Goal: Information Seeking & Learning: Learn about a topic

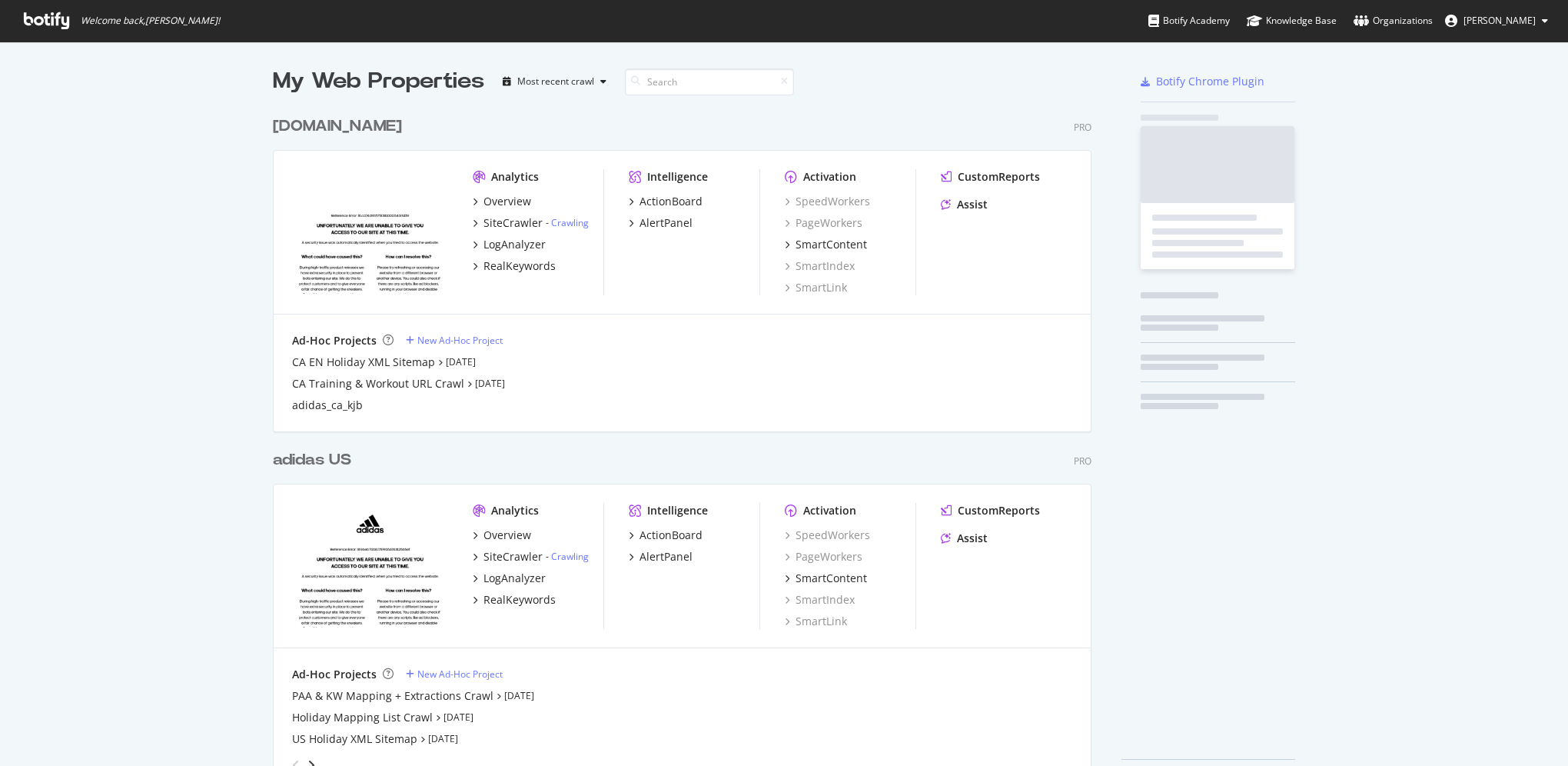
scroll to position [753, 1545]
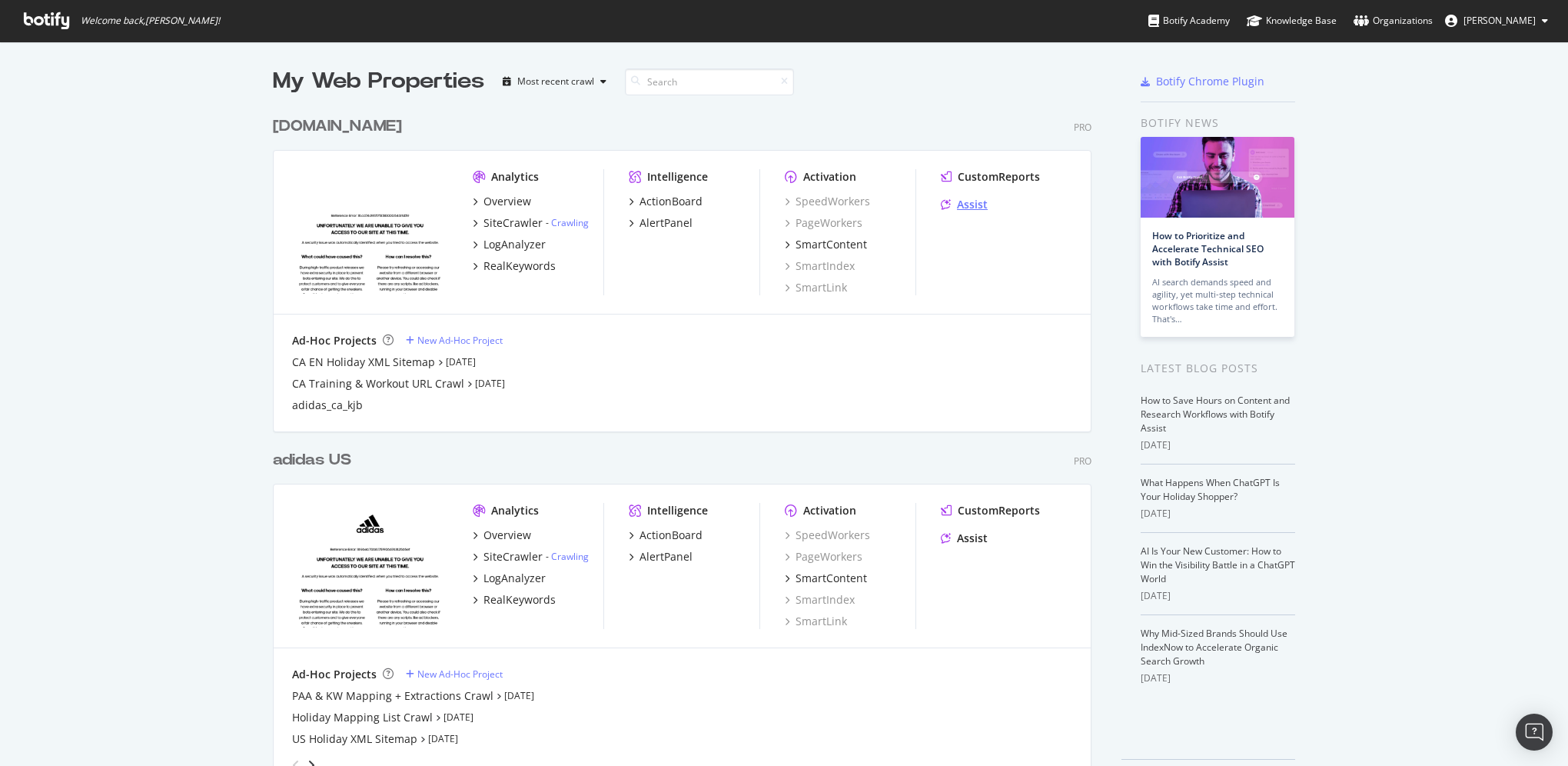
click at [957, 203] on div "Assist" at bounding box center [972, 204] width 30 height 15
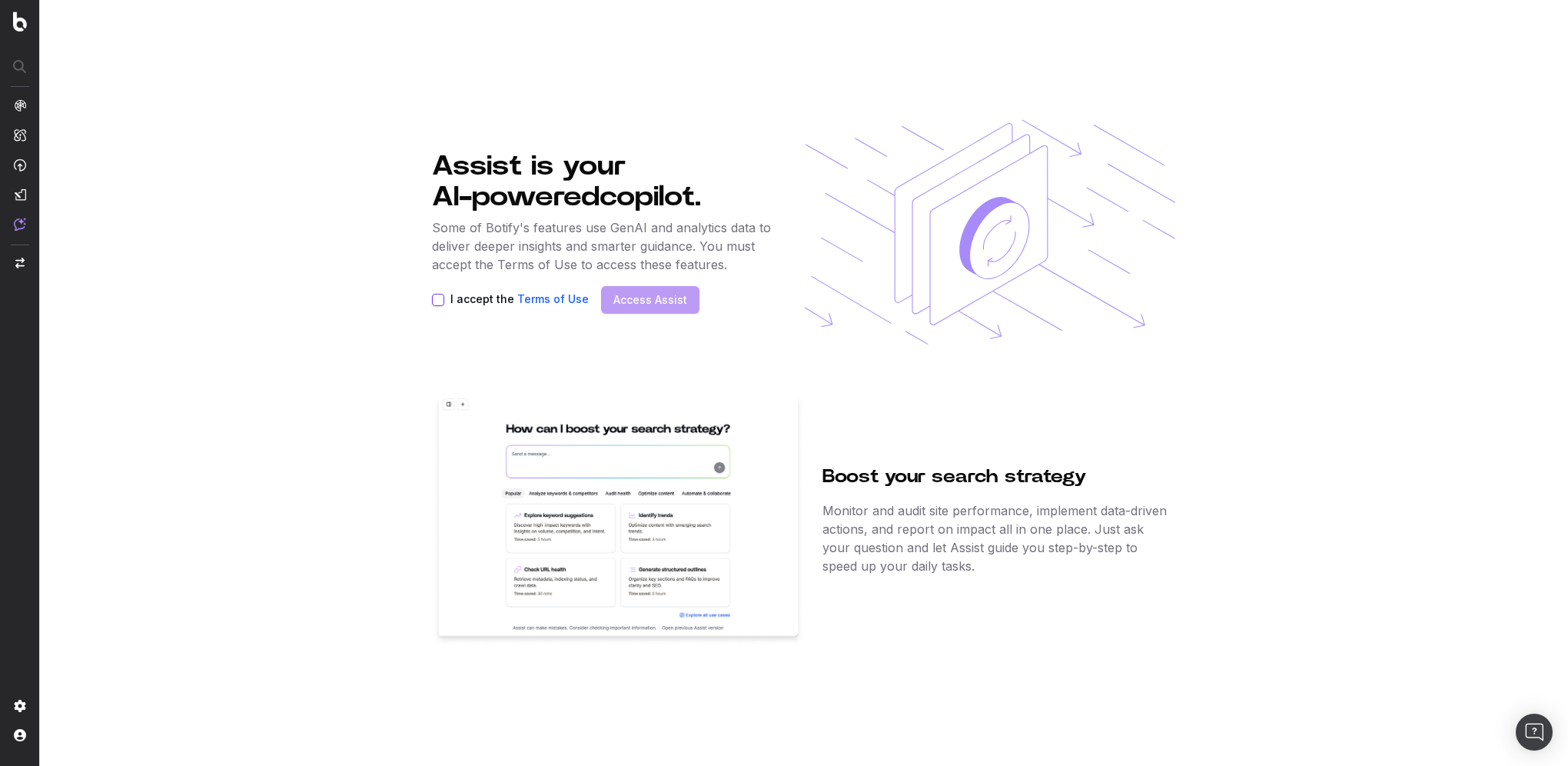
click at [429, 306] on section "Assist is your AI-powered copilot. Some of Botify's features use GenAI and anal…" at bounding box center [804, 383] width 1529 height 766
click at [433, 302] on button "I accept the Terms of Use" at bounding box center [438, 300] width 13 height 13
click at [654, 302] on link "Access Assist" at bounding box center [650, 300] width 74 height 15
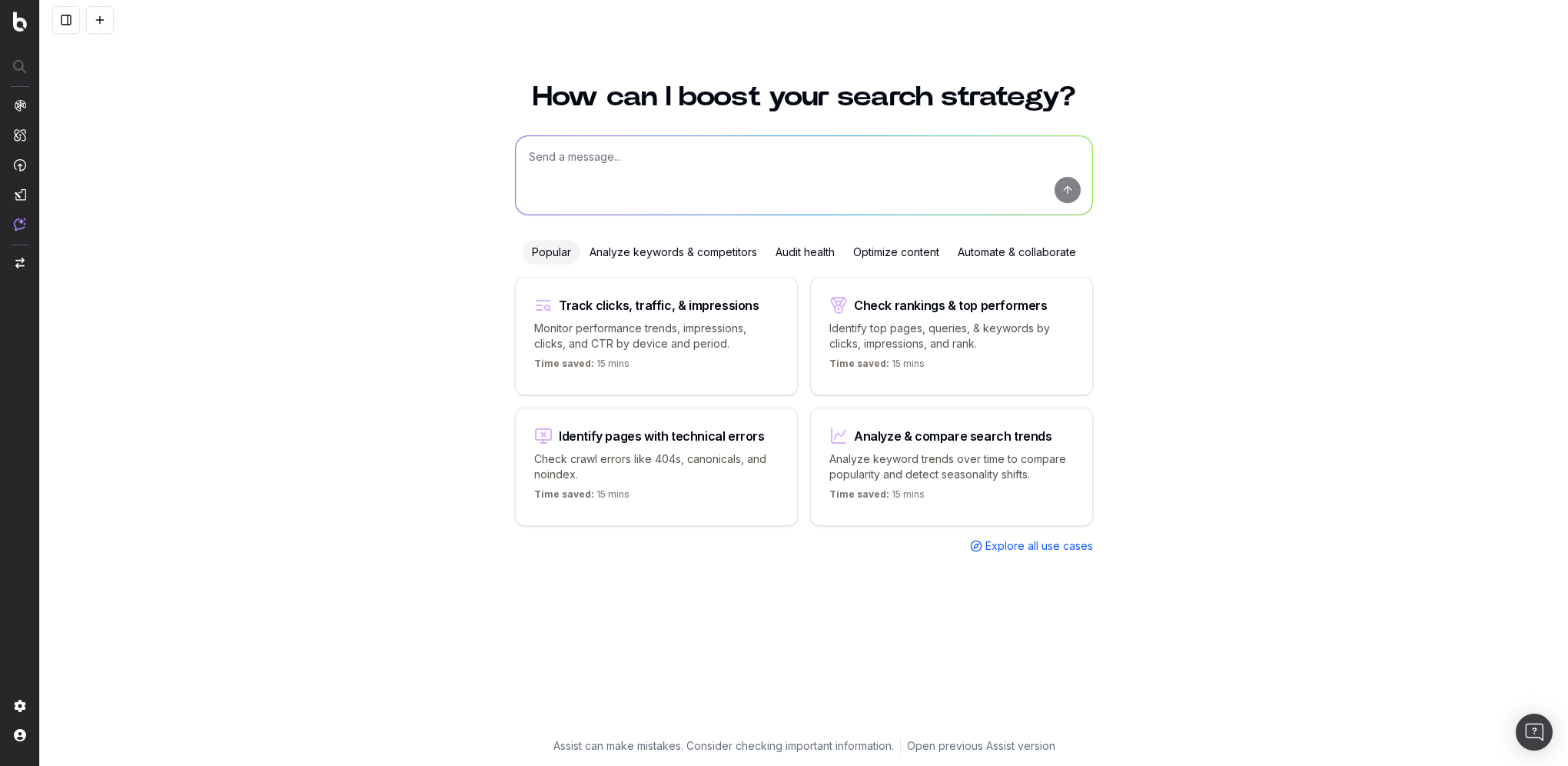
click at [64, 30] on button at bounding box center [65, 20] width 28 height 28
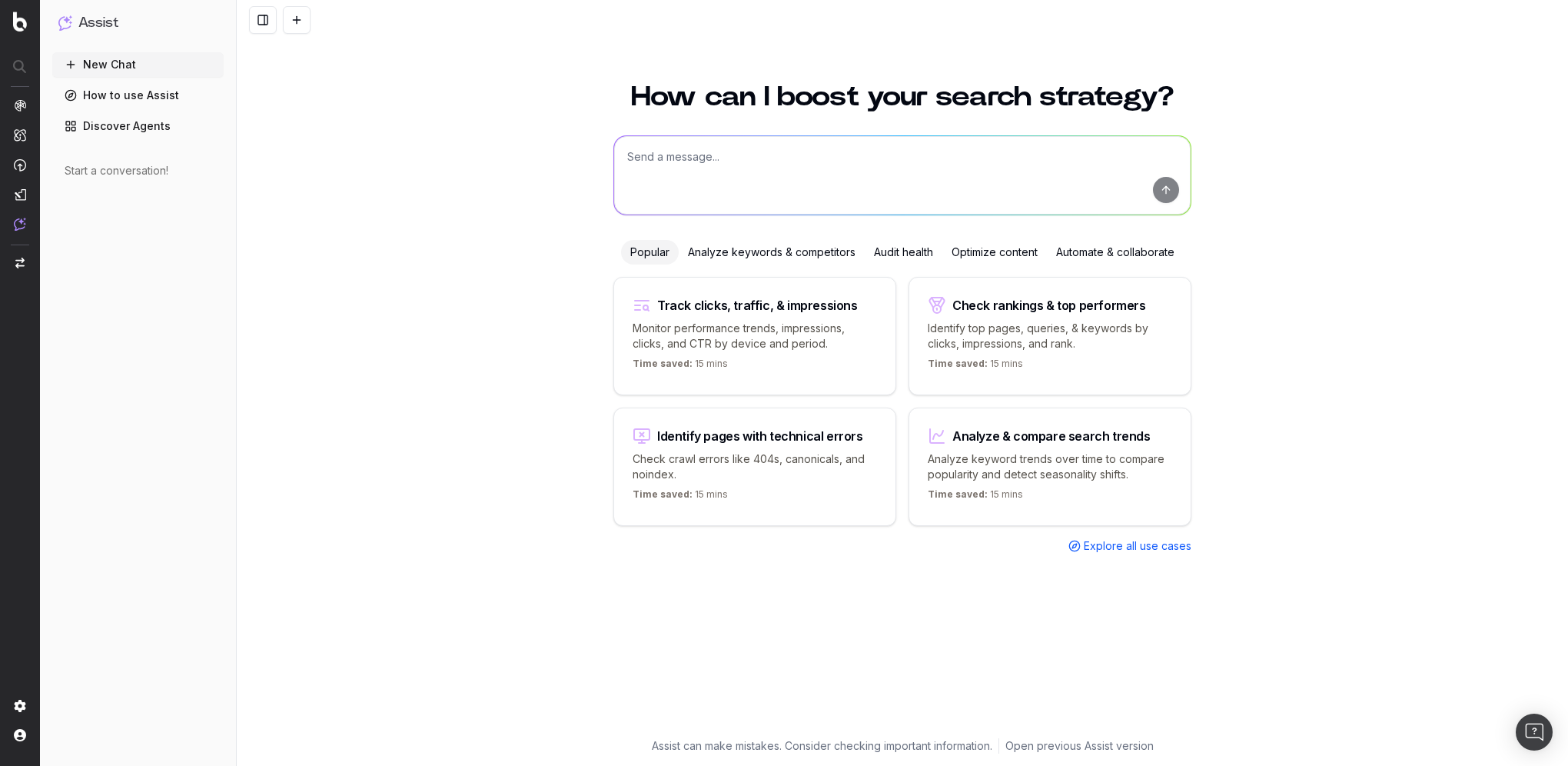
click at [119, 129] on link "Discover Agents" at bounding box center [138, 126] width 172 height 25
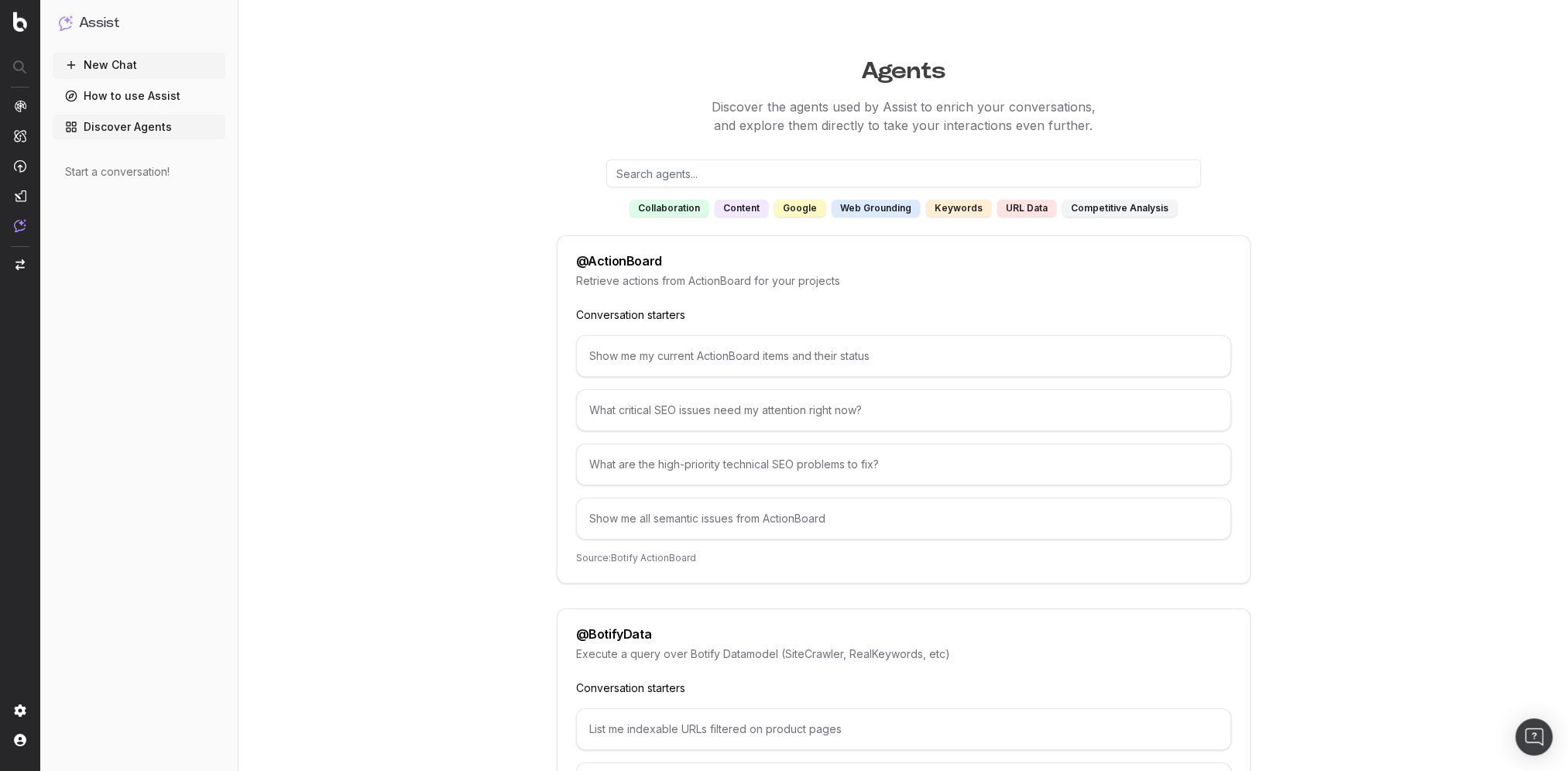
click at [119, 104] on link "How to use Assist" at bounding box center [139, 96] width 173 height 25
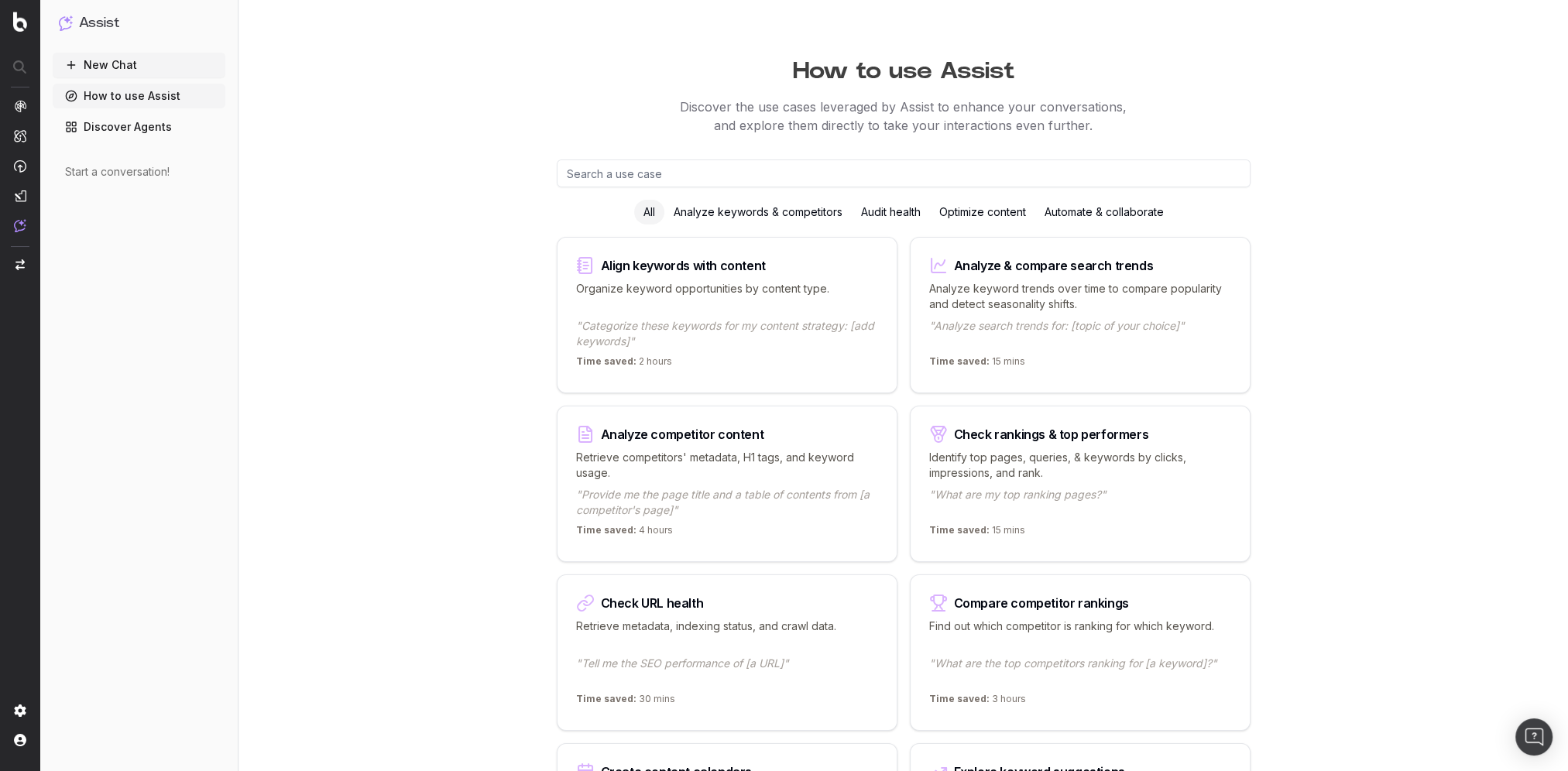
click at [106, 23] on h1 "Assist" at bounding box center [99, 23] width 41 height 22
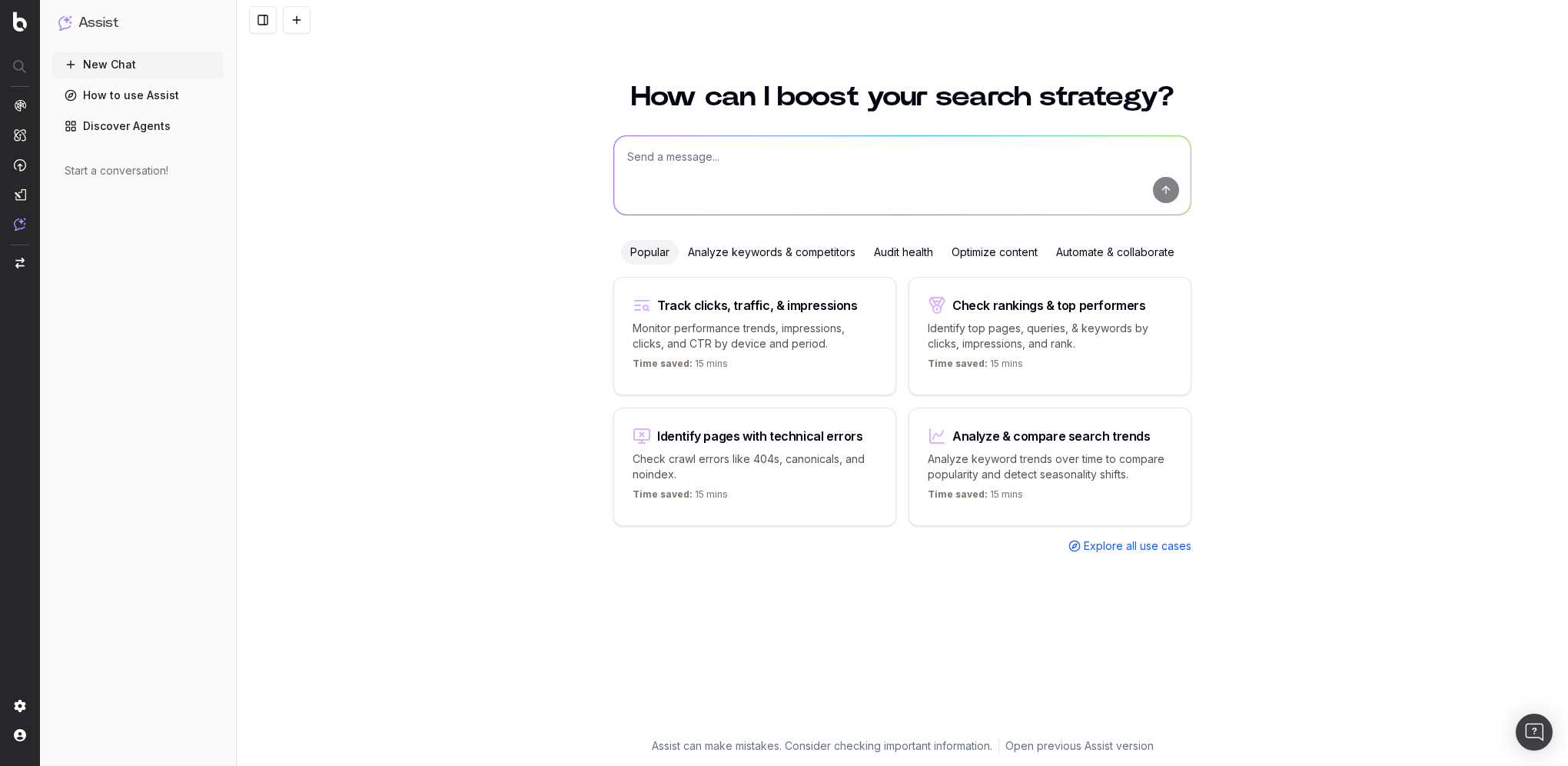
click at [30, 22] on nav at bounding box center [20, 383] width 40 height 766
click at [19, 24] on img at bounding box center [20, 21] width 13 height 20
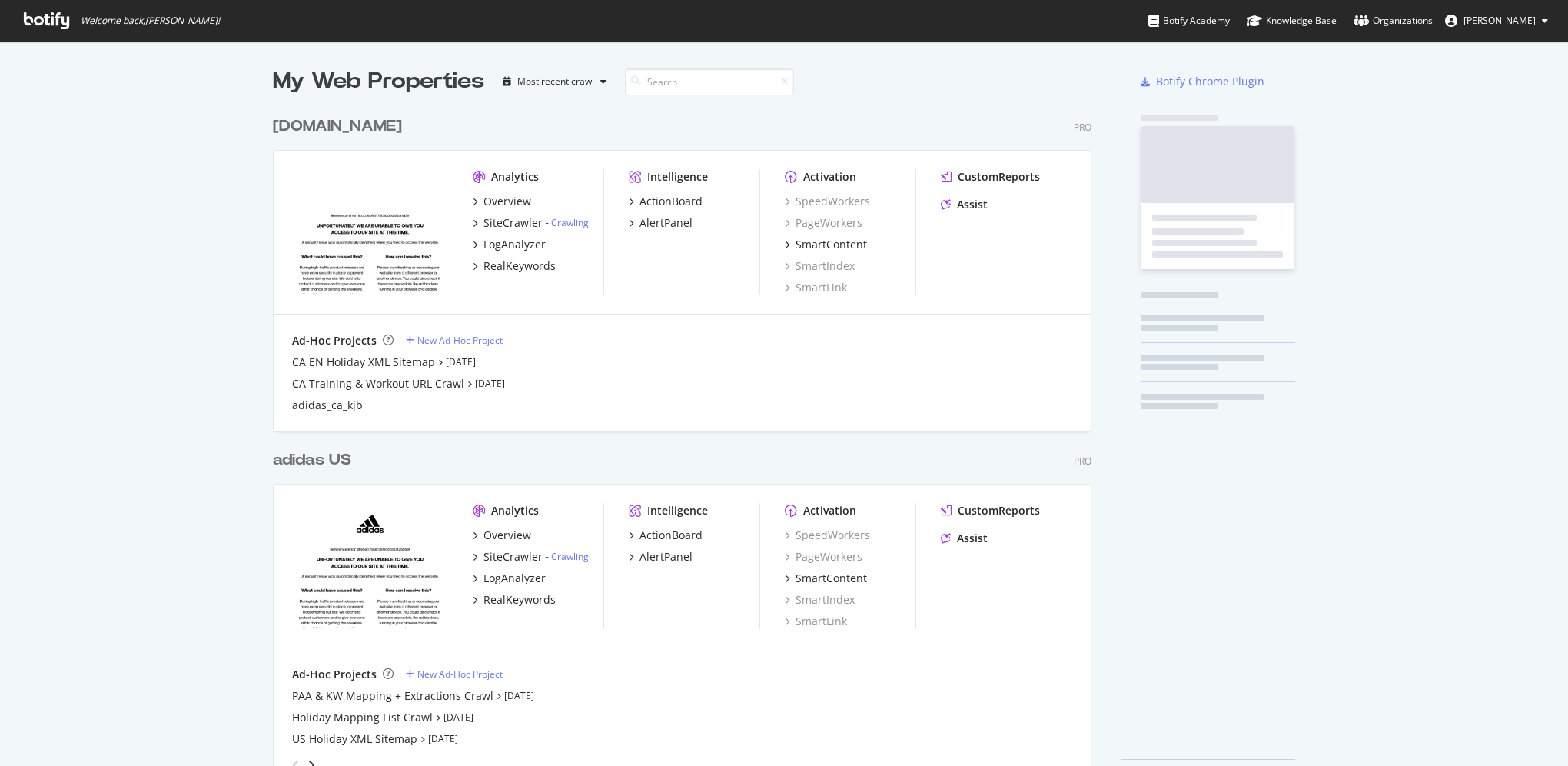
scroll to position [683, 819]
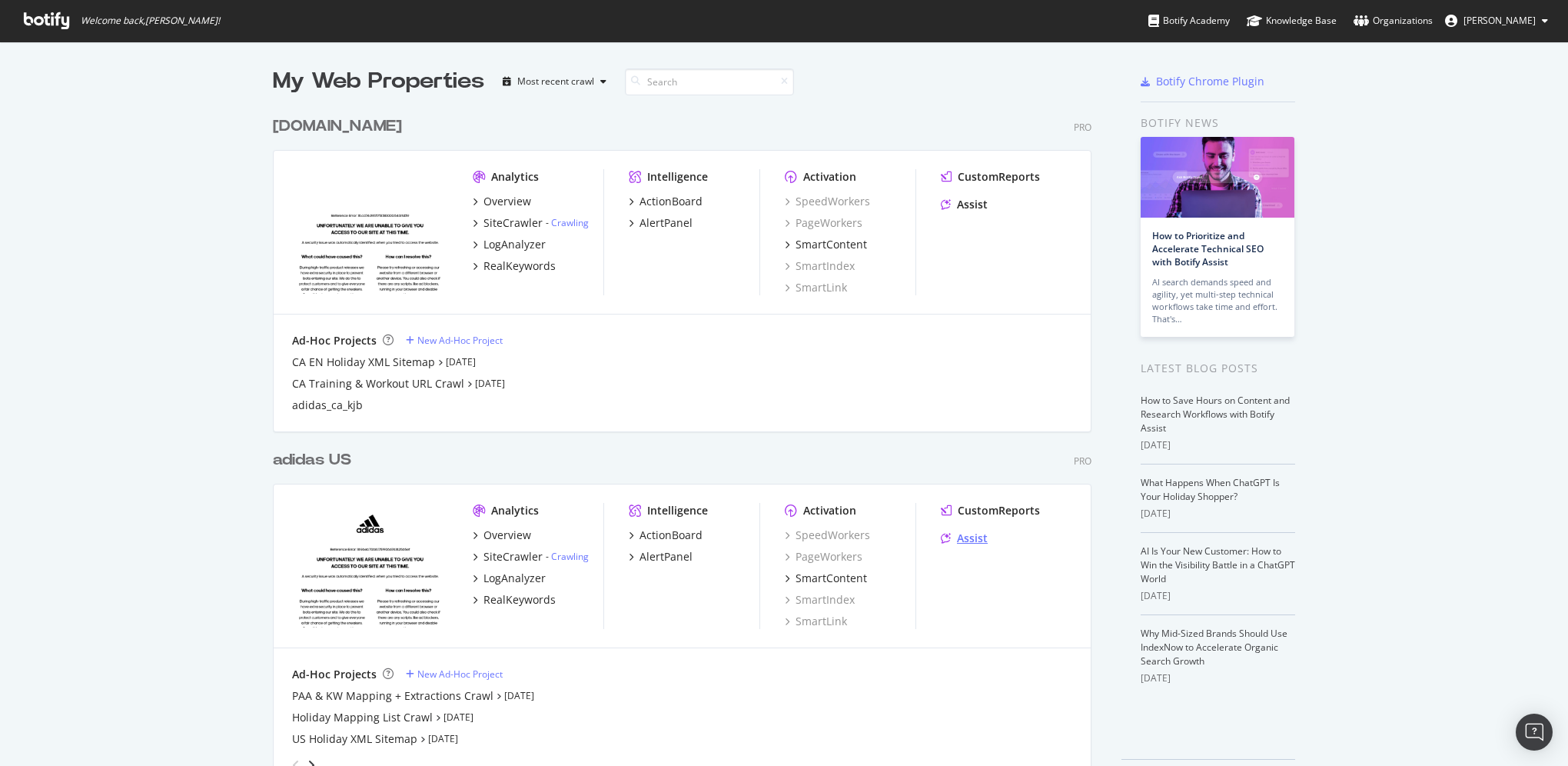
click at [965, 534] on div "Assist" at bounding box center [972, 538] width 30 height 15
